Goal: Navigation & Orientation: Find specific page/section

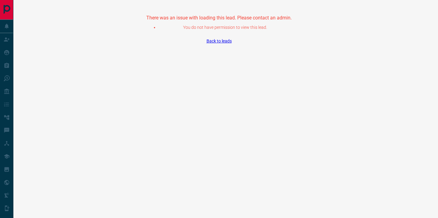
click at [222, 42] on link "Back to leads" at bounding box center [218, 41] width 25 height 5
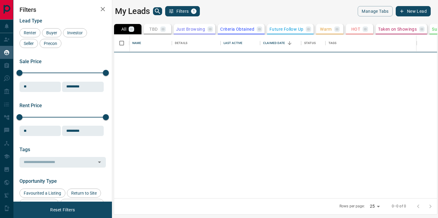
scroll to position [164, 323]
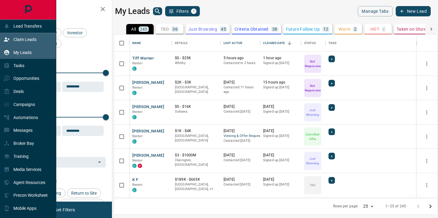
click at [25, 40] on p "Claim Leads" at bounding box center [24, 39] width 23 height 5
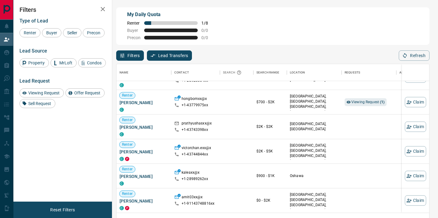
scroll to position [842, 0]
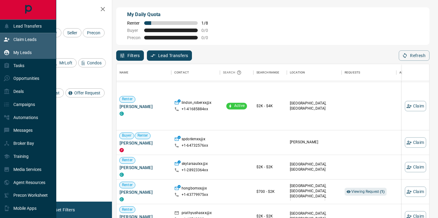
click at [22, 49] on div "My Leads" at bounding box center [18, 52] width 28 height 10
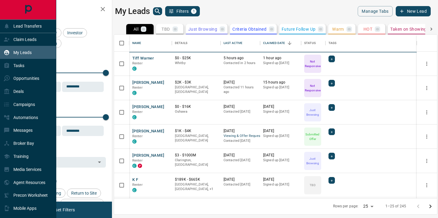
scroll to position [164, 323]
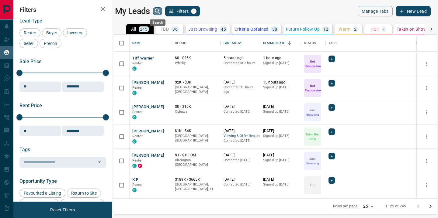
click at [157, 11] on icon "search button" at bounding box center [157, 11] width 7 height 7
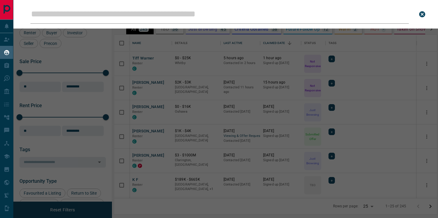
click at [151, 13] on input "Leads Search Bar" at bounding box center [219, 14] width 378 height 19
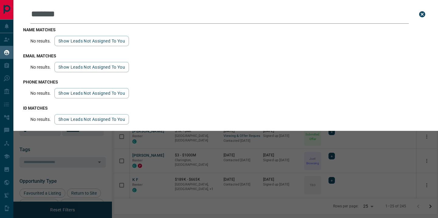
type input "*******"
click at [139, 204] on div "Leads Search Bar ******* Search for a lead by name, email, phone, or id name ma…" at bounding box center [232, 109] width 438 height 218
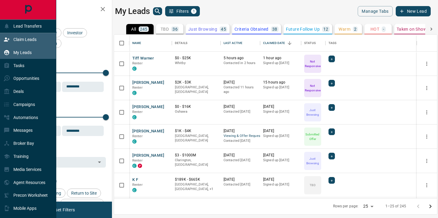
click at [9, 39] on icon at bounding box center [6, 39] width 5 height 4
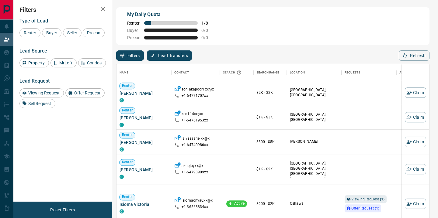
scroll to position [498, 0]
